Goal: Use online tool/utility

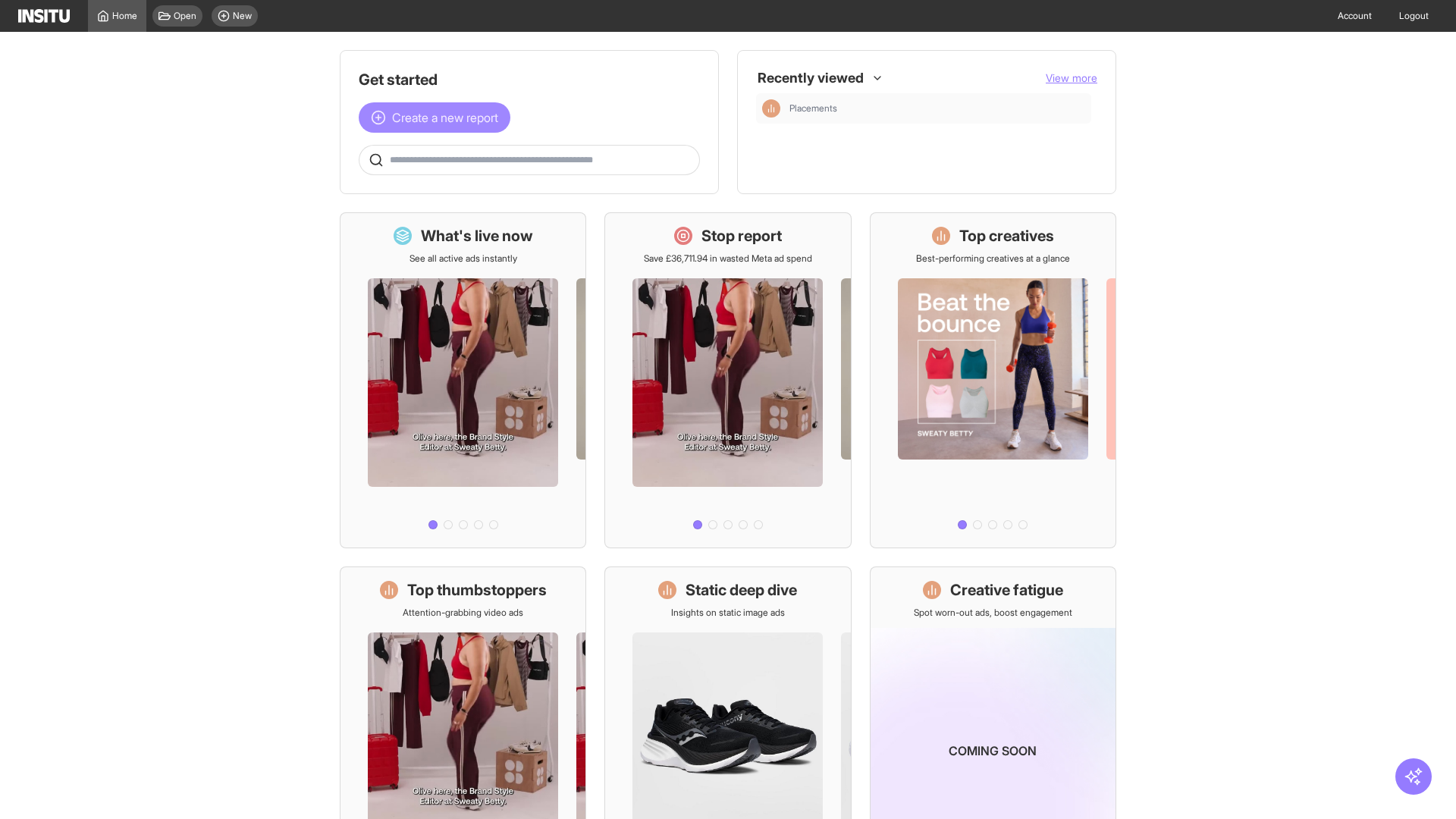
click at [438, 117] on span "Create a new report" at bounding box center [445, 117] width 106 height 18
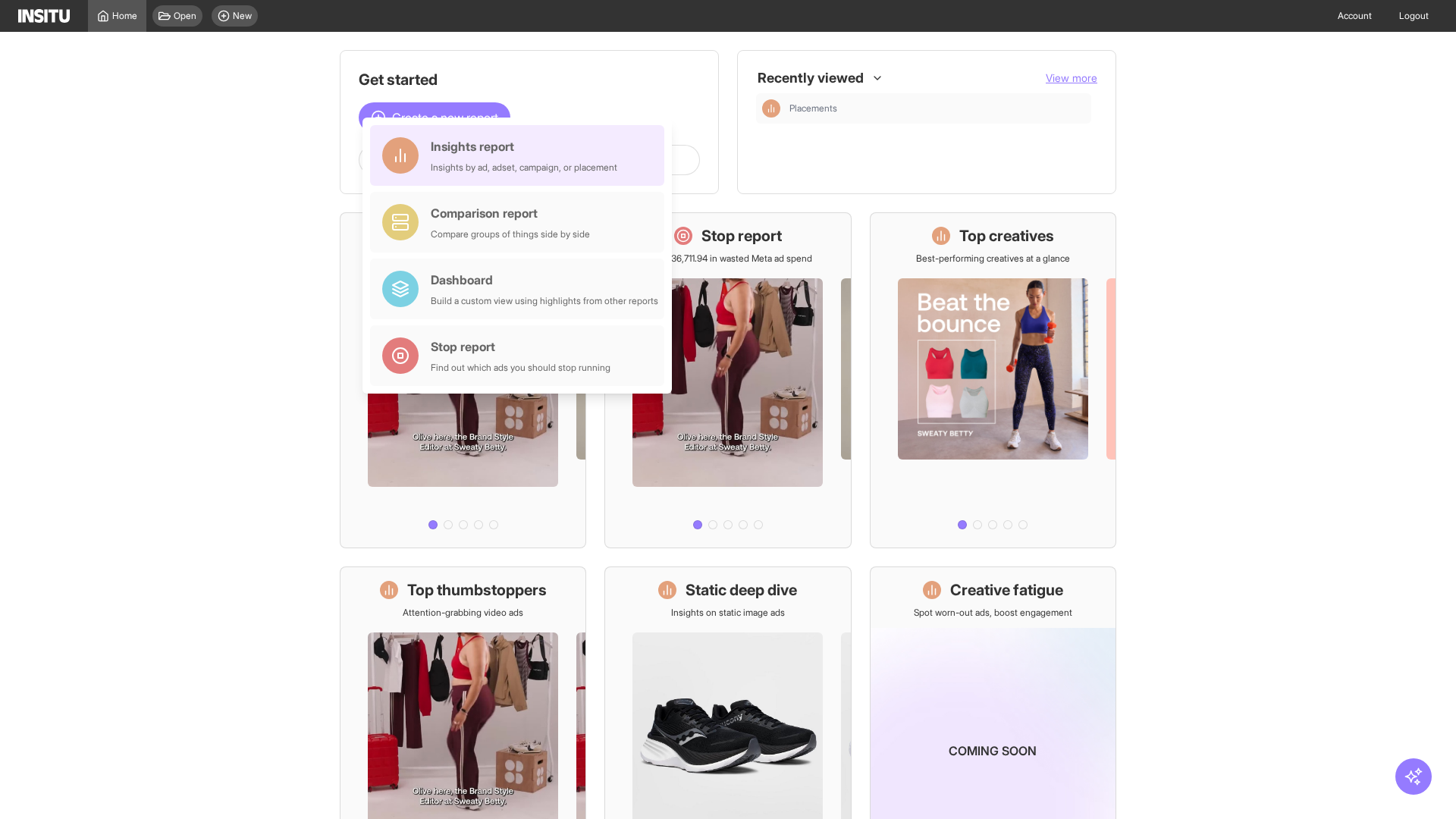
click at [521, 155] on div "Insights report Insights by ad, adset, campaign, or placement" at bounding box center [524, 155] width 187 height 36
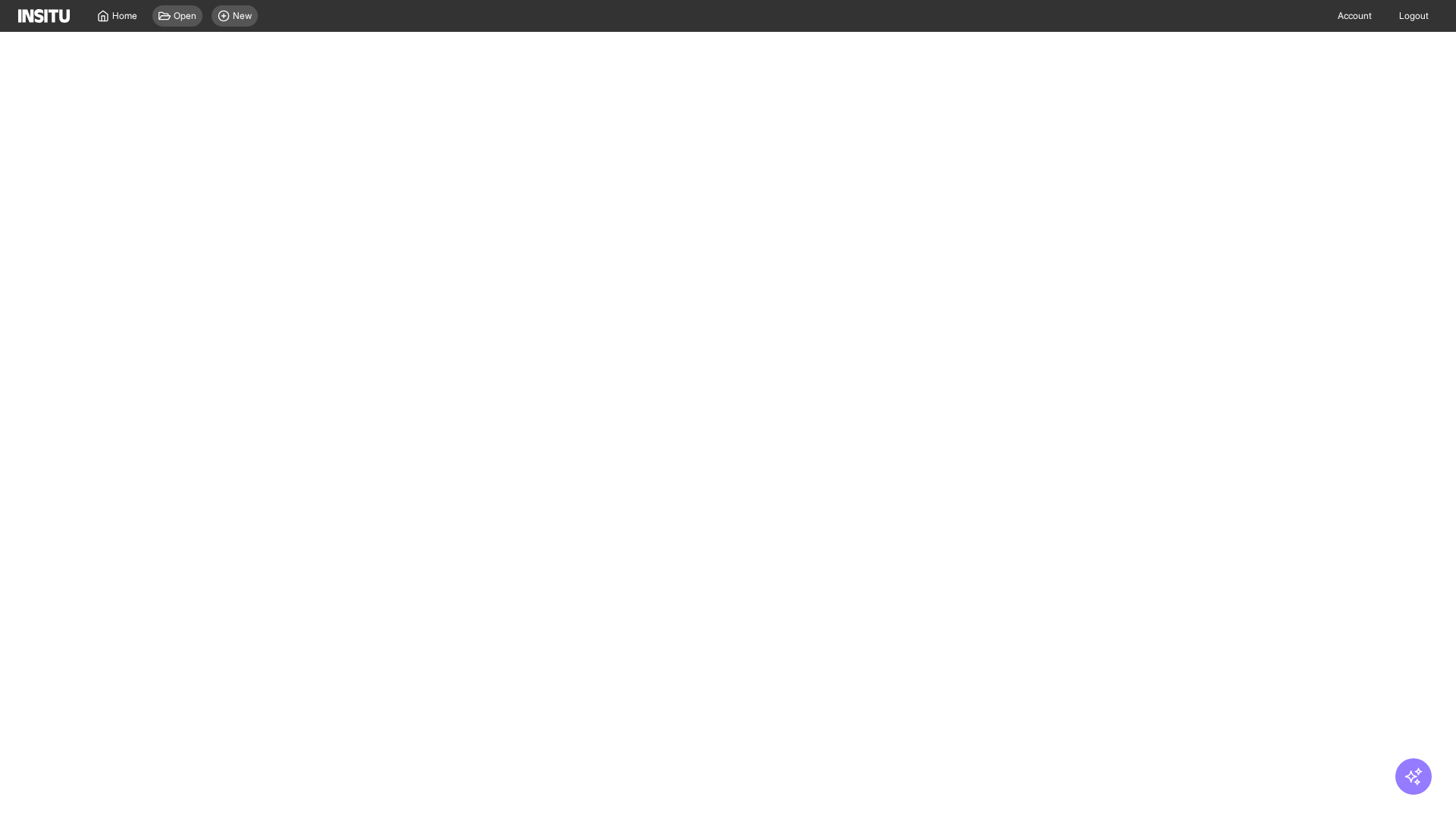
select select "**"
